Goal: Task Accomplishment & Management: Use online tool/utility

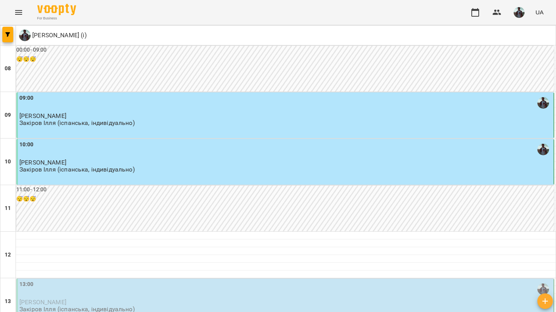
scroll to position [214, 0]
click at [127, 306] on p "Закіров Ілля (іспанська, індивідуально)" at bounding box center [76, 309] width 115 height 7
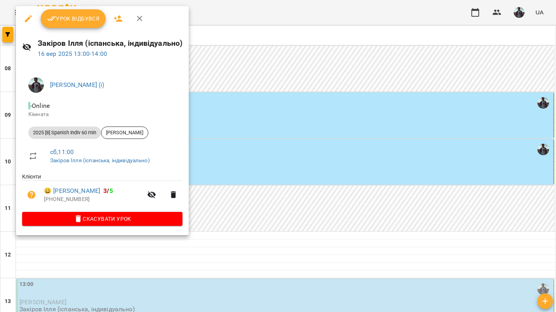
click at [65, 20] on span "Урок відбувся" at bounding box center [73, 18] width 53 height 9
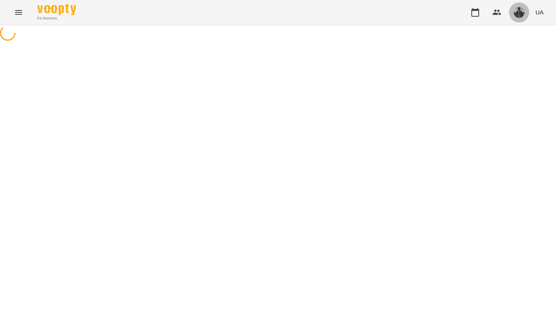
click at [524, 17] on span "button" at bounding box center [518, 12] width 11 height 11
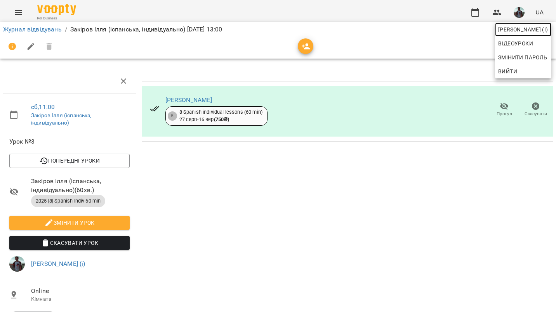
click at [517, 27] on span "[PERSON_NAME] (і)" at bounding box center [523, 29] width 50 height 9
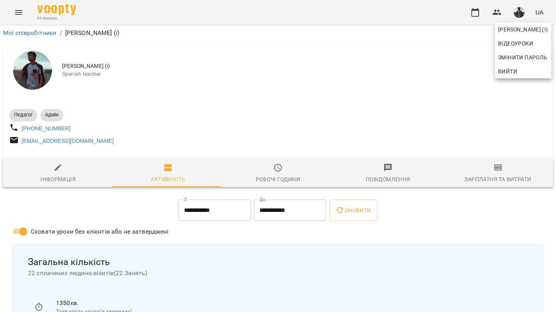
click at [469, 180] on div at bounding box center [278, 156] width 556 height 312
click at [469, 180] on div "Ілля Закіров (і) Відеоуроки Змінити пароль Вийти" at bounding box center [278, 156] width 556 height 312
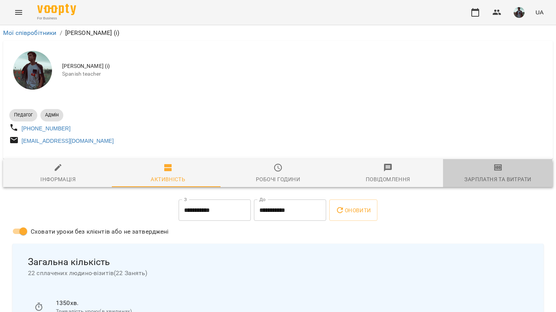
click at [469, 180] on div "Зарплатня та Витрати" at bounding box center [497, 179] width 67 height 9
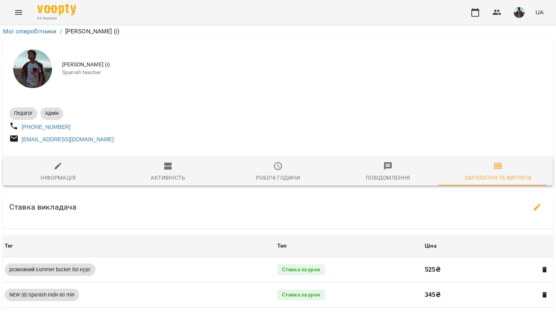
scroll to position [668, 0]
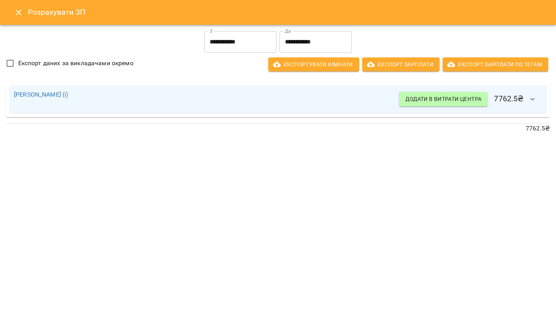
click at [20, 4] on button "Close" at bounding box center [18, 12] width 19 height 19
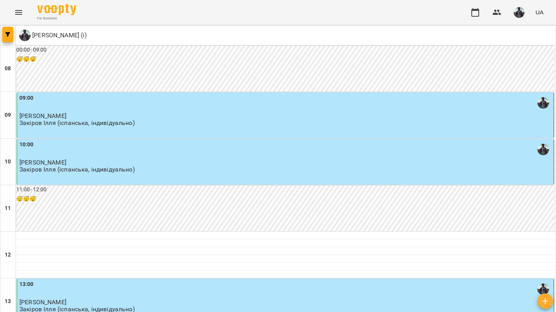
scroll to position [483, 0]
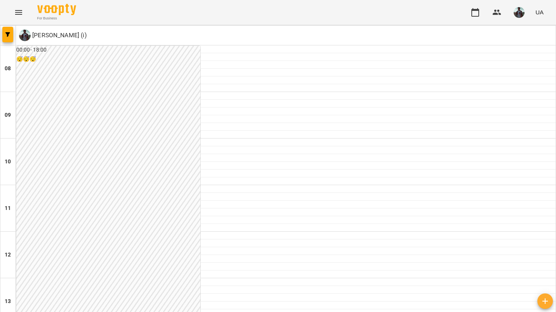
scroll to position [0, 0]
